Goal: Find contact information: Find contact information

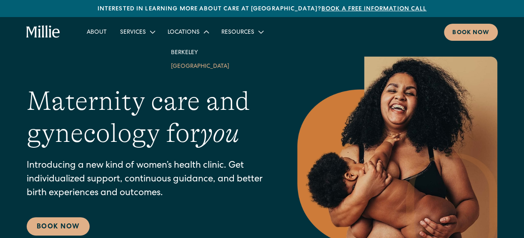
click at [202, 62] on link "[GEOGRAPHIC_DATA]" at bounding box center [200, 66] width 72 height 14
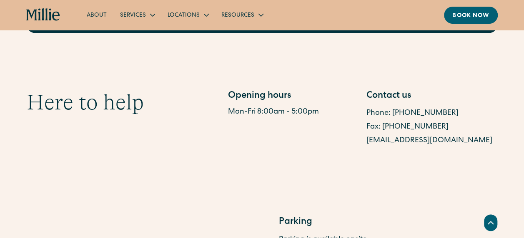
scroll to position [417, 0]
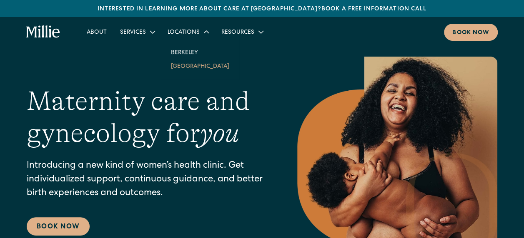
click at [198, 67] on link "[GEOGRAPHIC_DATA]" at bounding box center [200, 66] width 72 height 14
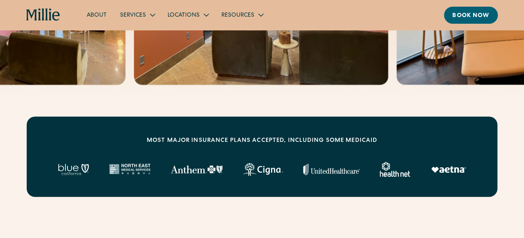
scroll to position [417, 0]
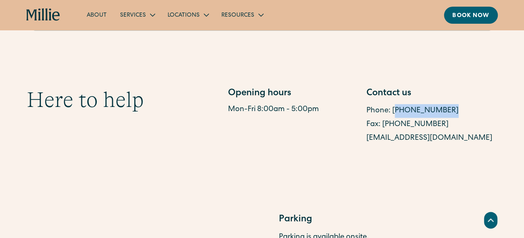
drag, startPoint x: 448, startPoint y: 114, endPoint x: 392, endPoint y: 110, distance: 55.9
click at [392, 110] on div "Phone: [PHONE_NUMBER]" at bounding box center [431, 111] width 131 height 14
click at [430, 108] on link "Phone: [PHONE_NUMBER]" at bounding box center [412, 110] width 92 height 7
click at [450, 114] on div "Phone: [PHONE_NUMBER]" at bounding box center [431, 111] width 131 height 14
click at [448, 109] on div "Phone: [PHONE_NUMBER]" at bounding box center [431, 111] width 131 height 14
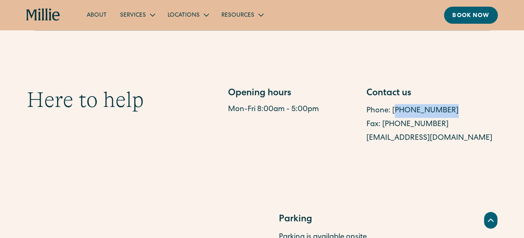
drag, startPoint x: 446, startPoint y: 116, endPoint x: 447, endPoint y: 110, distance: 6.4
click at [446, 116] on div "Phone: [PHONE_NUMBER]" at bounding box center [431, 111] width 131 height 14
drag, startPoint x: 446, startPoint y: 106, endPoint x: 447, endPoint y: 113, distance: 6.8
click at [445, 106] on div "Phone: [PHONE_NUMBER]" at bounding box center [431, 111] width 131 height 14
click at [443, 89] on div "Contact us" at bounding box center [431, 94] width 131 height 14
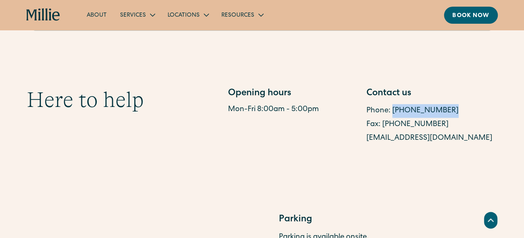
drag, startPoint x: 445, startPoint y: 109, endPoint x: 392, endPoint y: 113, distance: 53.1
click at [392, 113] on div "Phone: [PHONE_NUMBER]" at bounding box center [431, 111] width 131 height 14
copy link "[PHONE_NUMBER]"
click at [341, 96] on div "Opening hours" at bounding box center [293, 94] width 131 height 14
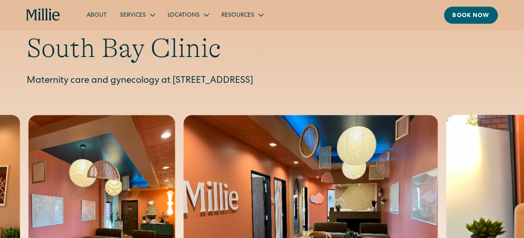
scroll to position [42, 0]
